Goal: Check status

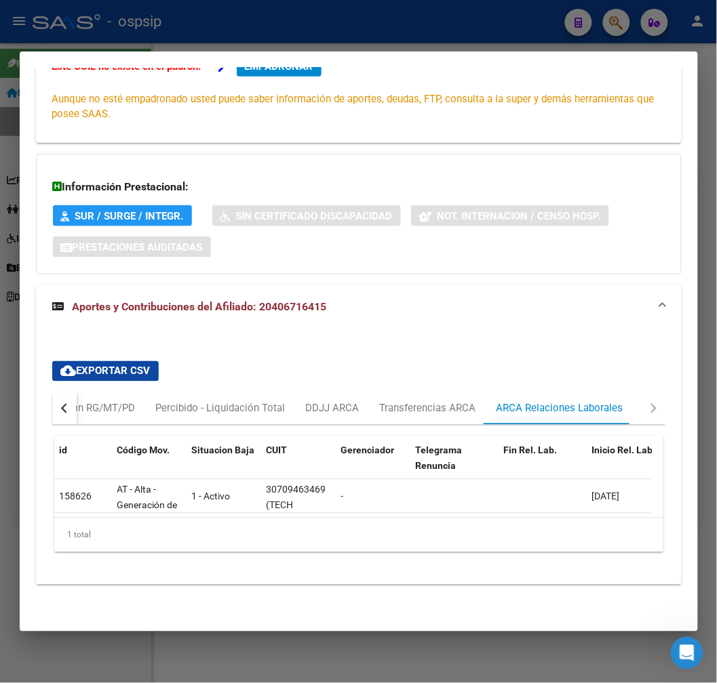
scroll to position [1, 0]
click at [369, 32] on div at bounding box center [358, 341] width 717 height 683
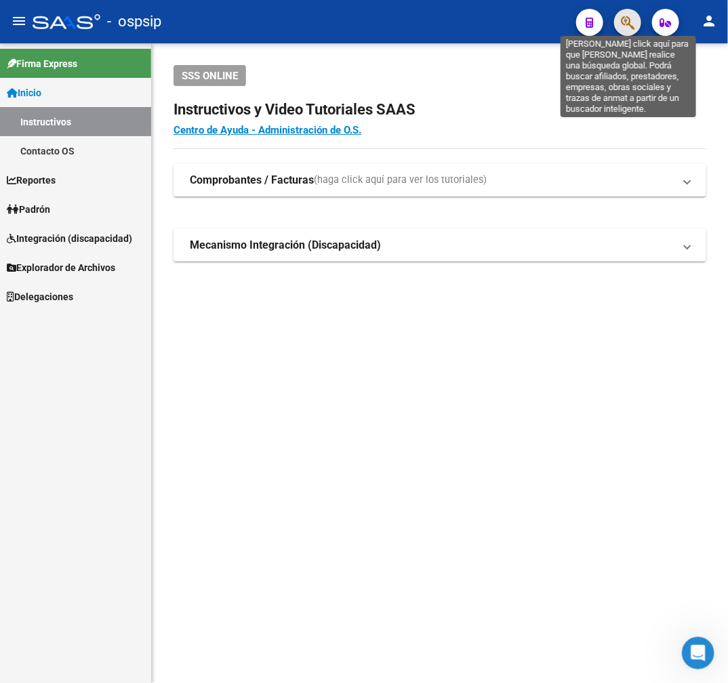
click at [625, 28] on icon "button" at bounding box center [628, 23] width 14 height 16
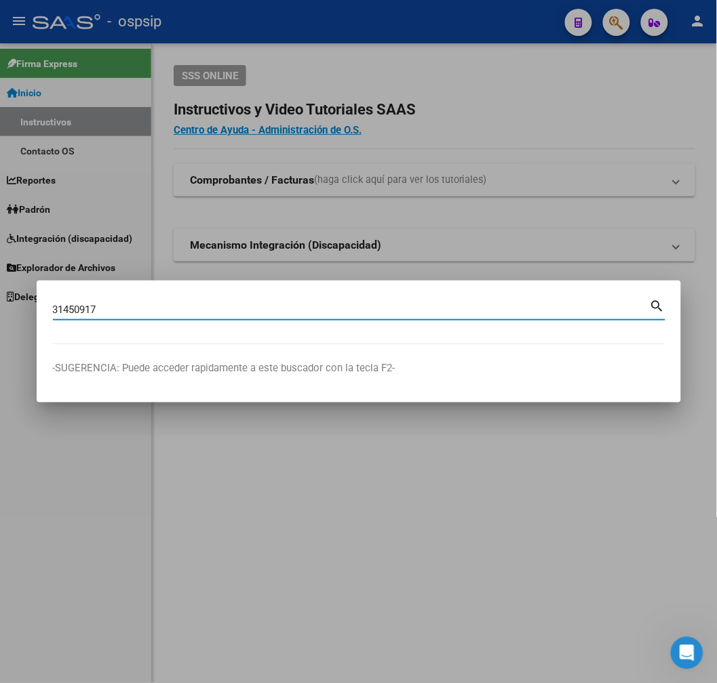
type input "31450917"
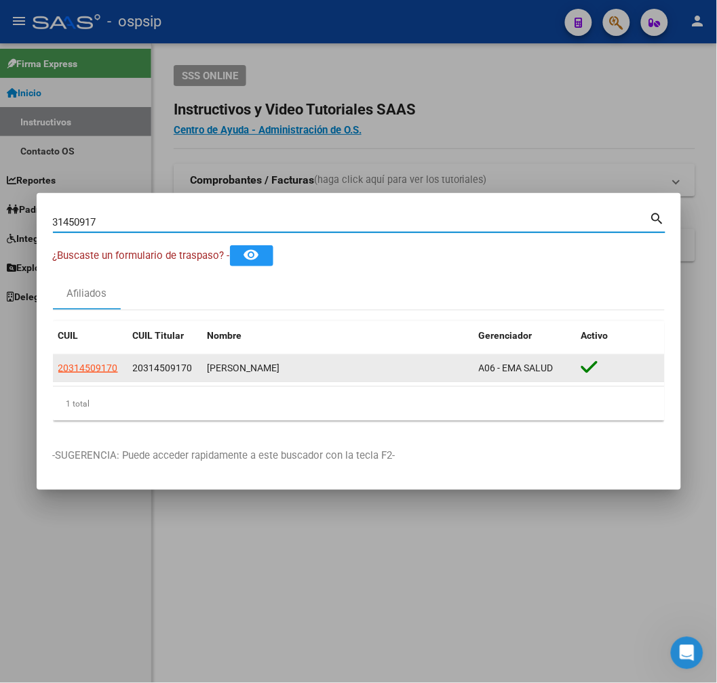
click at [106, 357] on datatable-body-cell "20314509170" at bounding box center [90, 368] width 75 height 26
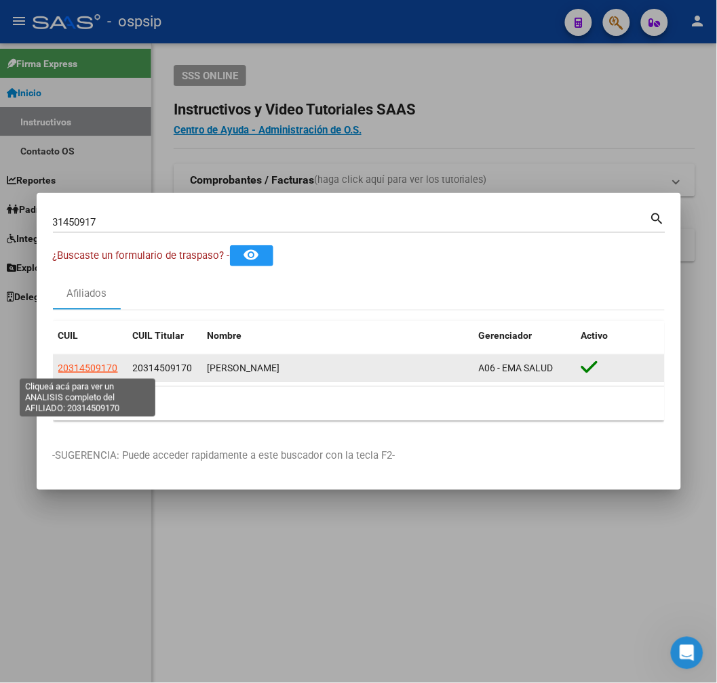
click at [106, 363] on span "20314509170" at bounding box center [88, 368] width 60 height 11
type textarea "20314509170"
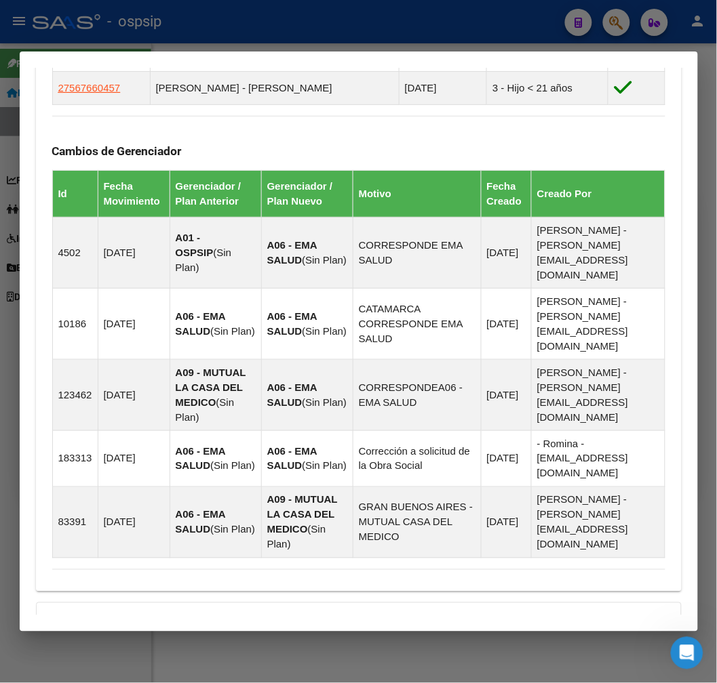
scroll to position [1089, 0]
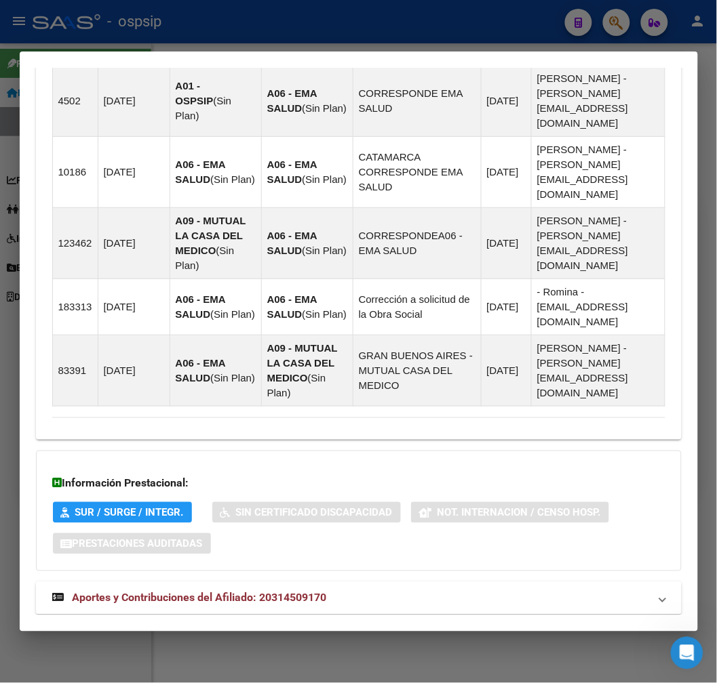
click at [513, 590] on mat-panel-title "Aportes y Contribuciones del Afiliado: 20314509170" at bounding box center [350, 598] width 597 height 16
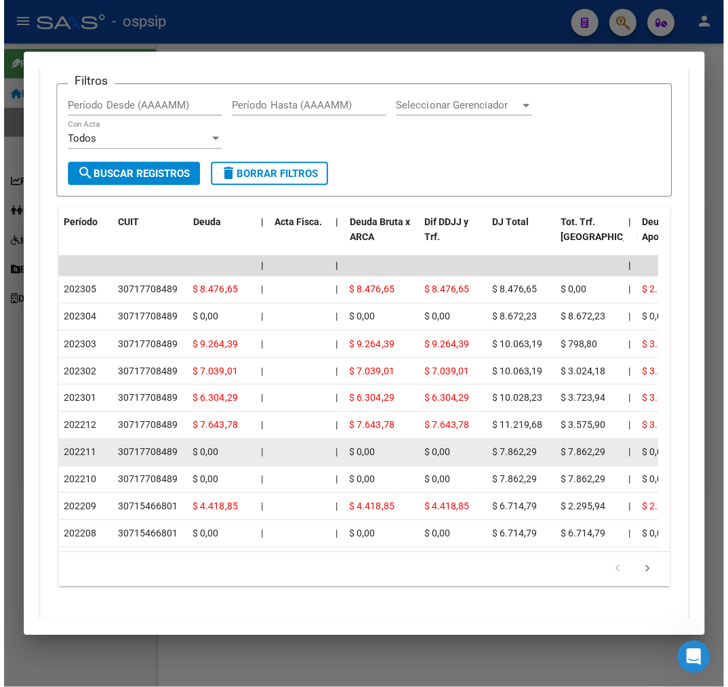
scroll to position [1784, 0]
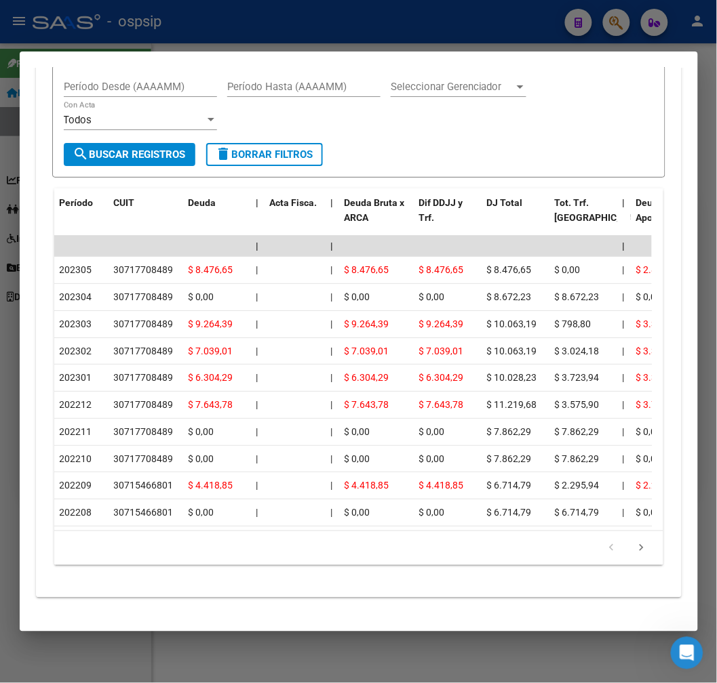
click at [370, 7] on div at bounding box center [358, 341] width 717 height 683
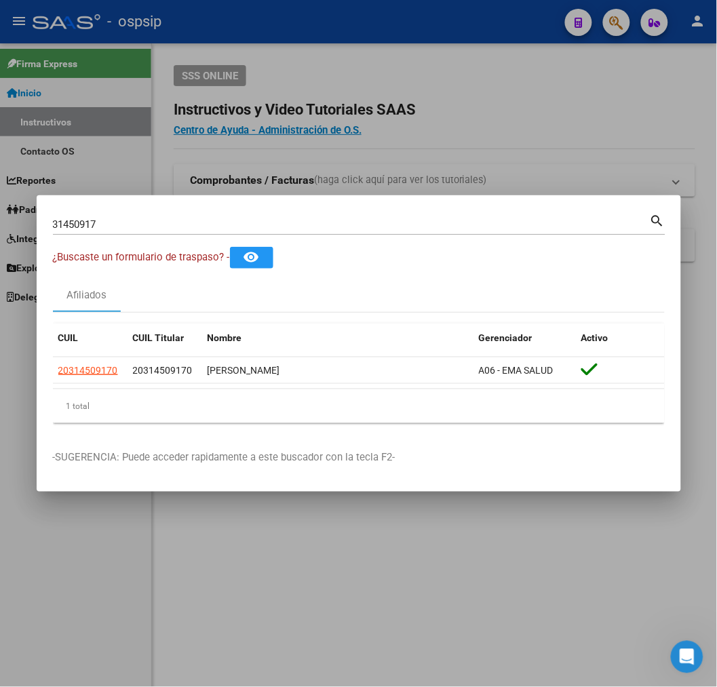
click at [401, 158] on div at bounding box center [358, 343] width 717 height 687
